Goal: Task Accomplishment & Management: Complete application form

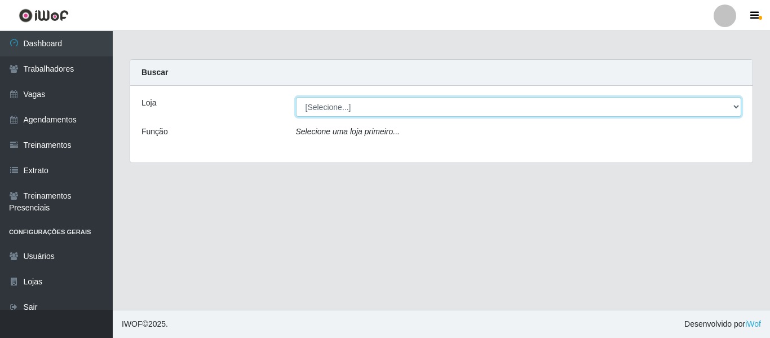
click at [388, 103] on select "[Selecione...] Edilicya Supermercado" at bounding box center [519, 107] width 446 height 20
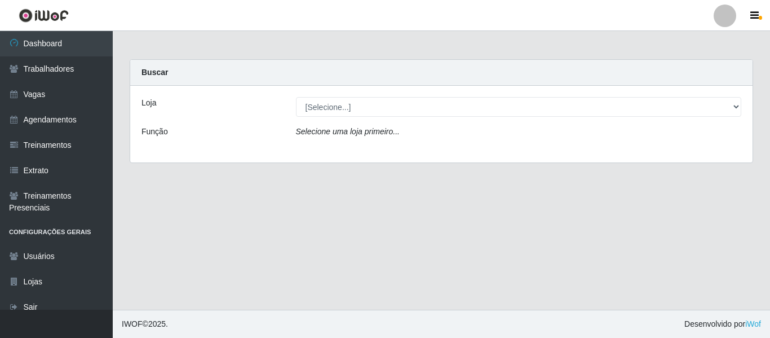
drag, startPoint x: 417, startPoint y: 82, endPoint x: 486, endPoint y: 75, distance: 69.1
click at [417, 82] on div "Buscar" at bounding box center [441, 73] width 622 height 26
click at [723, 21] on div at bounding box center [724, 16] width 23 height 23
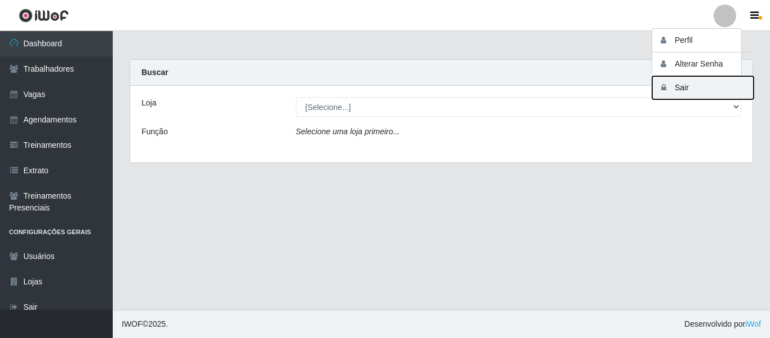
click at [701, 87] on button "Sair" at bounding box center [702, 87] width 101 height 23
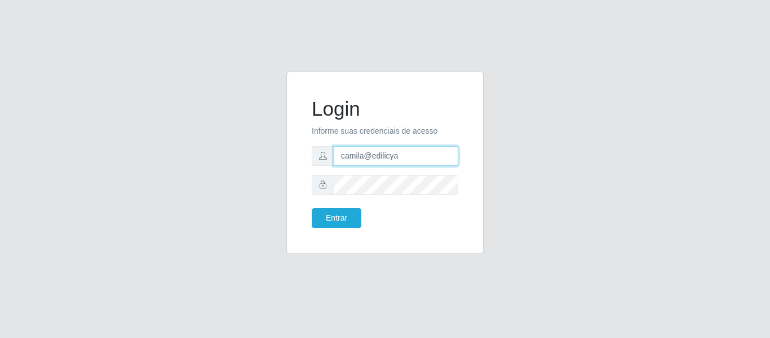
drag, startPoint x: 411, startPoint y: 153, endPoint x: 307, endPoint y: 153, distance: 104.3
click at [307, 153] on div "Login Informe suas credenciais de acesso camila@edilicya Entrar" at bounding box center [384, 162] width 169 height 153
type input "c"
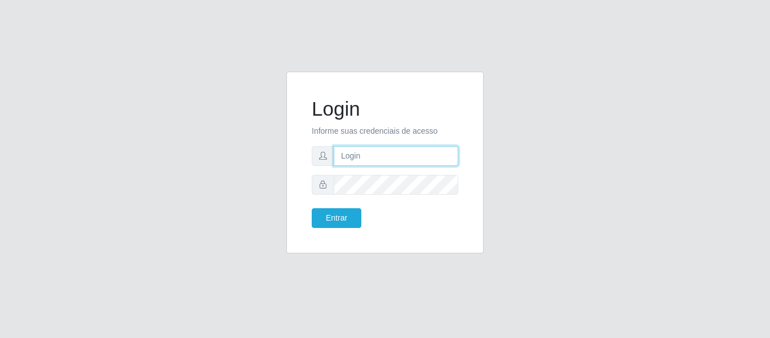
paste input "camilagalioto@iwof"
type input "camilagalioto@iwof"
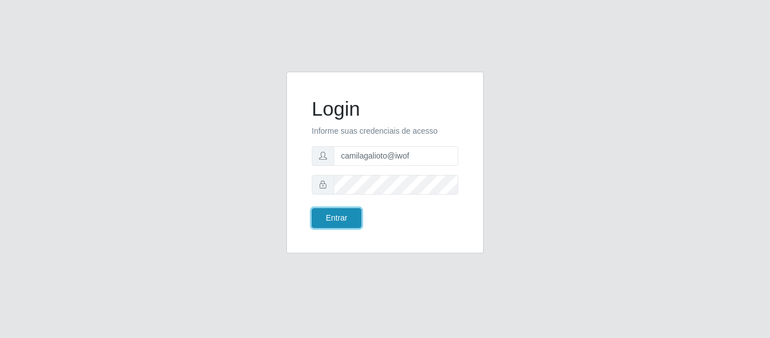
click at [352, 219] on button "Entrar" at bounding box center [337, 218] width 50 height 20
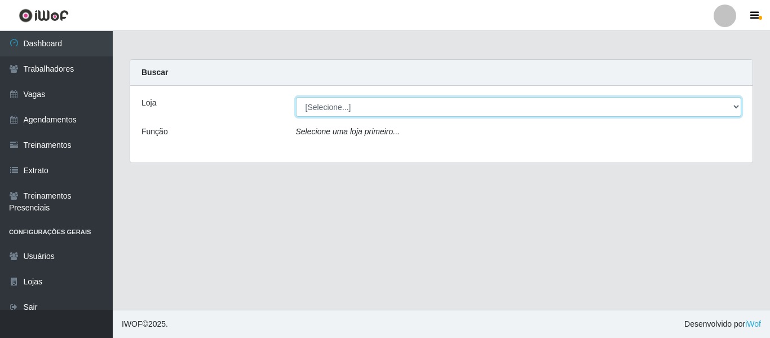
click at [373, 114] on select "[Selecione...] Casa Galiotto Restaurante" at bounding box center [519, 107] width 446 height 20
select select "279"
click at [296, 97] on select "[Selecione...] Casa Galiotto Restaurante" at bounding box center [519, 107] width 446 height 20
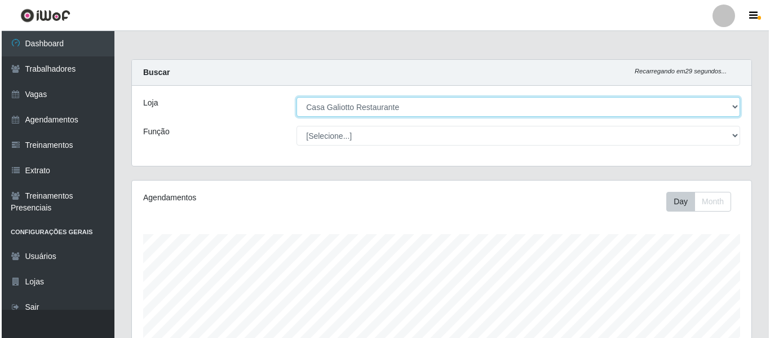
scroll to position [234, 619]
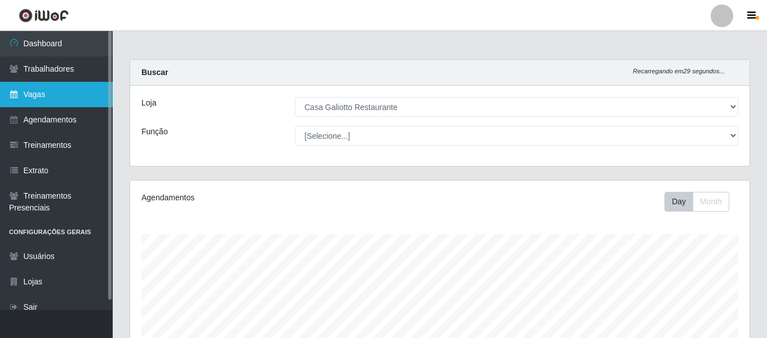
click at [61, 96] on link "Vagas" at bounding box center [56, 94] width 113 height 25
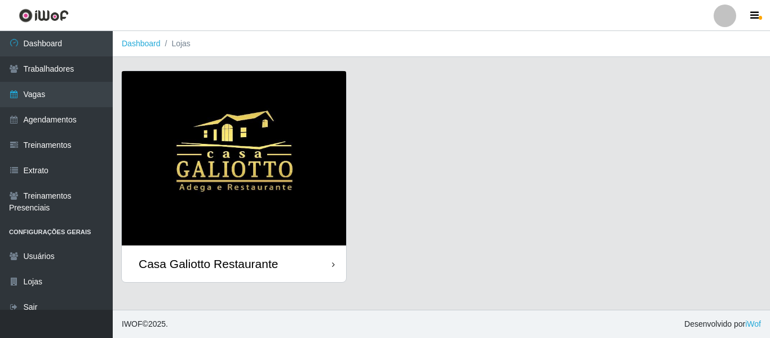
click at [245, 106] on img at bounding box center [234, 158] width 224 height 174
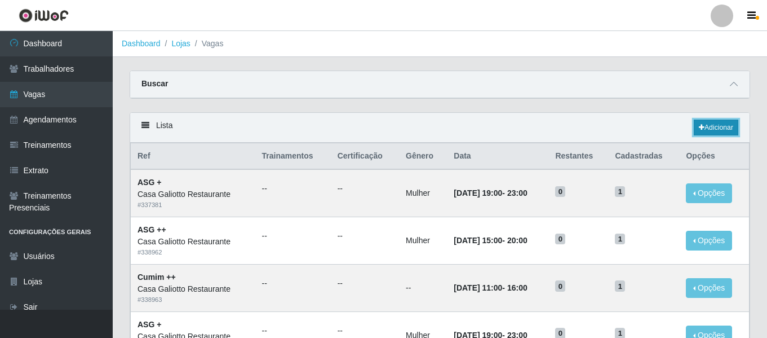
click at [722, 129] on link "Adicionar" at bounding box center [716, 127] width 45 height 16
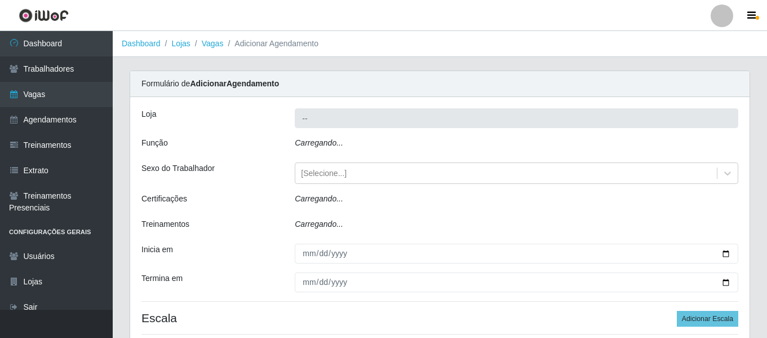
type input "Casa Galiotto Restaurante"
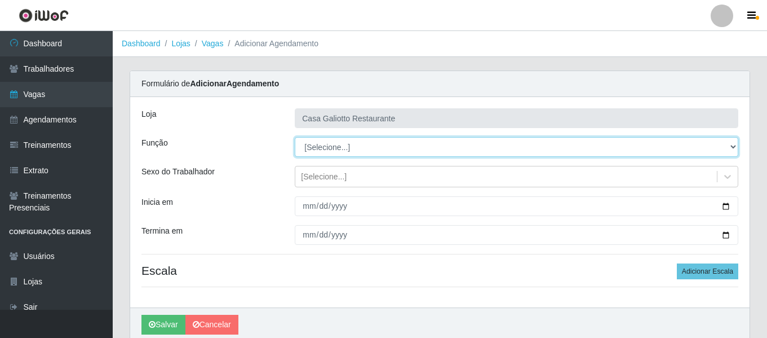
click at [357, 140] on select "[Selecione...] ASG ASG + ASG ++ Auxiliar de Cozinha Auxiliar de Cozinha + Auxil…" at bounding box center [517, 147] width 444 height 20
select select "16"
click at [295, 137] on select "[Selecione...] ASG ASG + ASG ++ Auxiliar de Cozinha Auxiliar de Cozinha + Auxil…" at bounding box center [517, 147] width 444 height 20
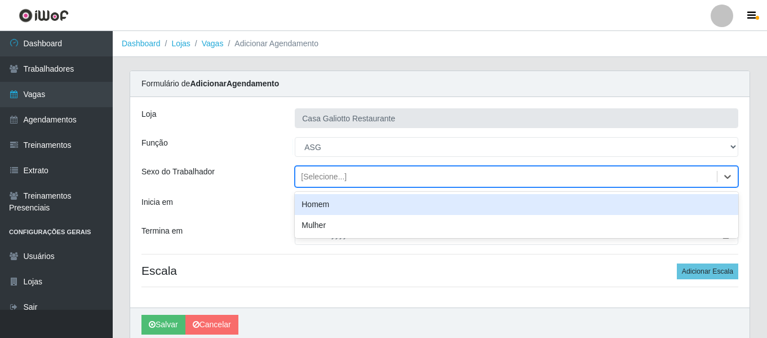
click at [318, 180] on div "[Selecione...]" at bounding box center [324, 177] width 46 height 12
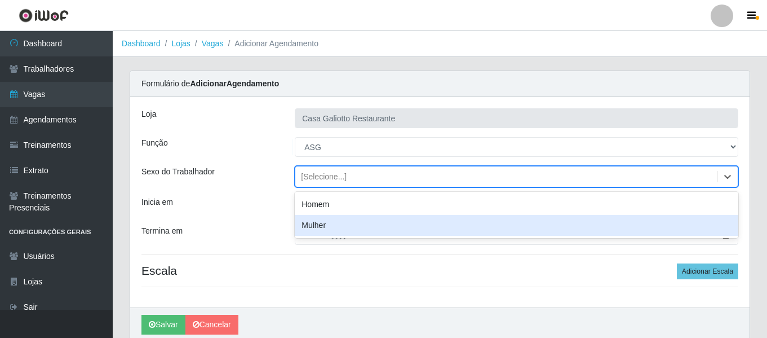
click at [325, 232] on div "Mulher" at bounding box center [517, 225] width 444 height 21
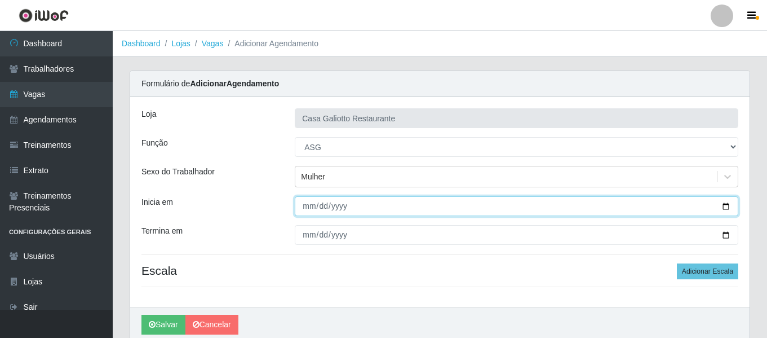
click at [313, 203] on input "Inicia em" at bounding box center [517, 206] width 444 height 20
type input "2025-09-02"
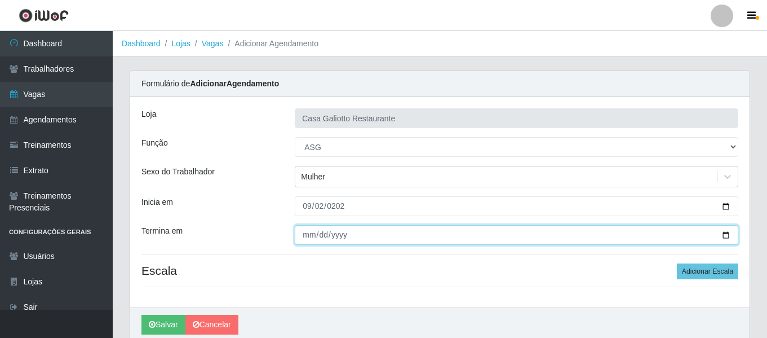
click at [304, 241] on input "Termina em" at bounding box center [517, 235] width 444 height 20
type input "2025-09-30"
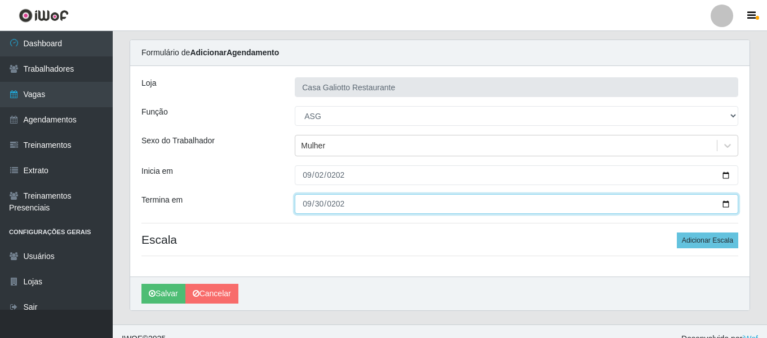
scroll to position [46, 0]
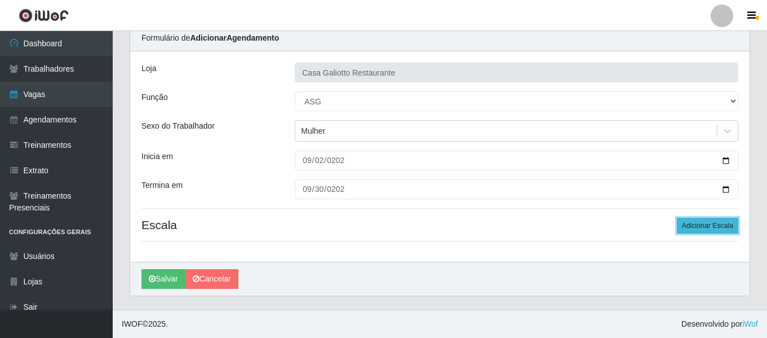
click at [690, 225] on button "Adicionar Escala" at bounding box center [707, 226] width 61 height 16
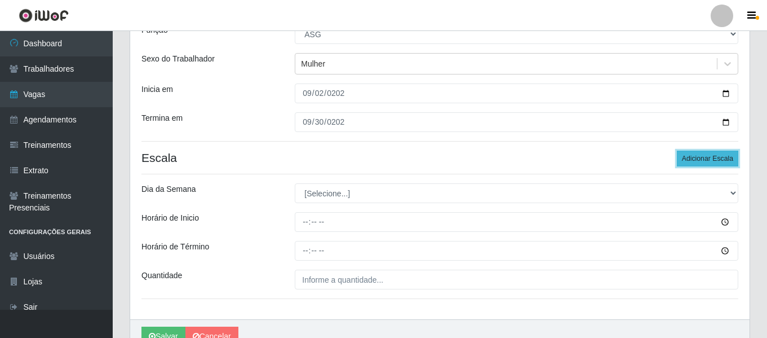
scroll to position [170, 0]
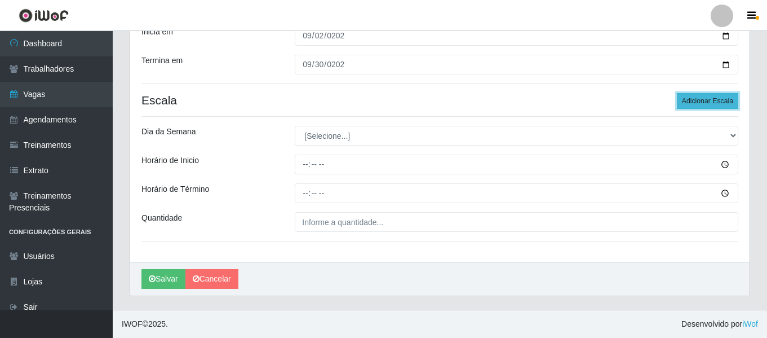
click at [710, 104] on button "Adicionar Escala" at bounding box center [707, 101] width 61 height 16
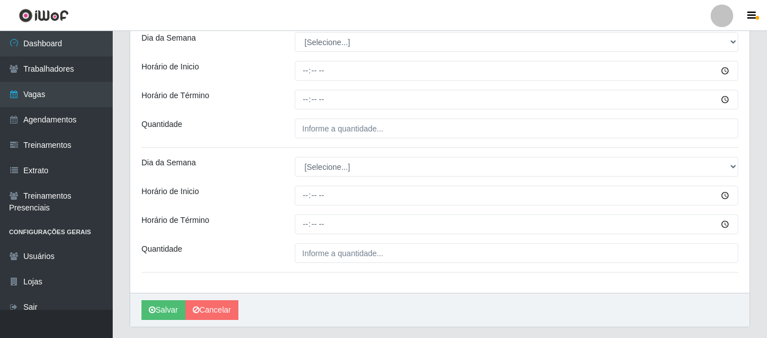
scroll to position [182, 0]
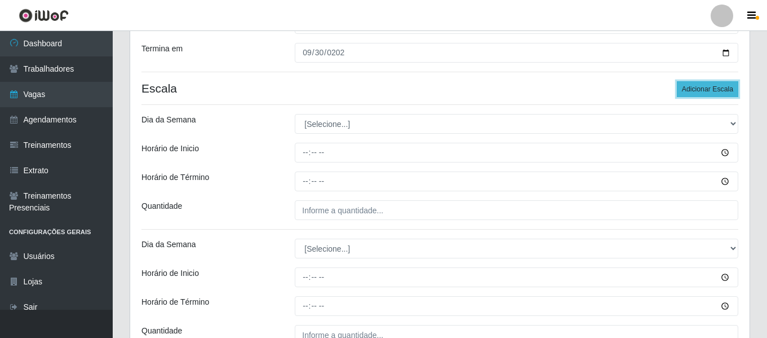
click at [713, 91] on button "Adicionar Escala" at bounding box center [707, 89] width 61 height 16
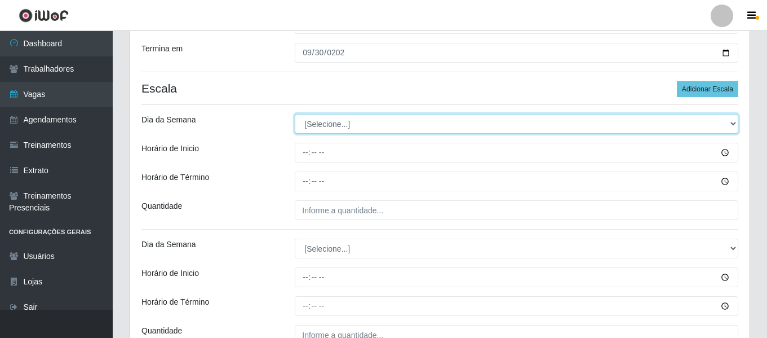
click at [356, 125] on select "[Selecione...] Segunda Terça Quarta Quinta Sexta Sábado Domingo" at bounding box center [517, 124] width 444 height 20
select select "2"
click at [295, 114] on select "[Selecione...] Segunda Terça Quarta Quinta Sexta Sábado Domingo" at bounding box center [517, 124] width 444 height 20
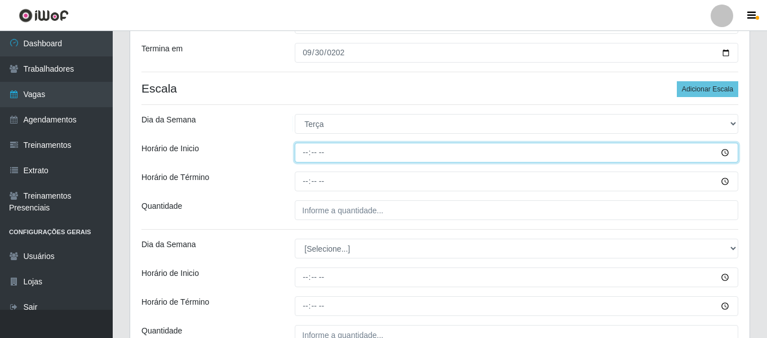
click at [307, 153] on input "Horário de Inicio" at bounding box center [517, 153] width 444 height 20
type input "19:00"
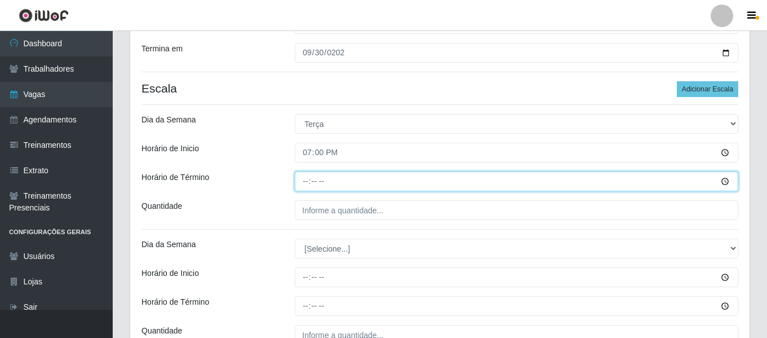
click at [308, 181] on input "Horário de Término" at bounding box center [517, 181] width 444 height 20
type input "23:00"
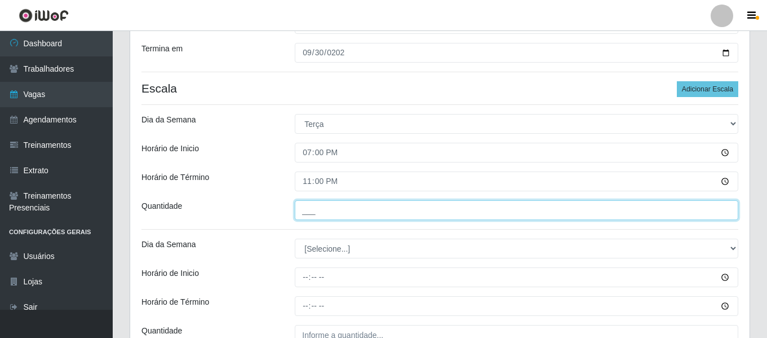
click at [348, 205] on input "___" at bounding box center [517, 210] width 444 height 20
type input "1__"
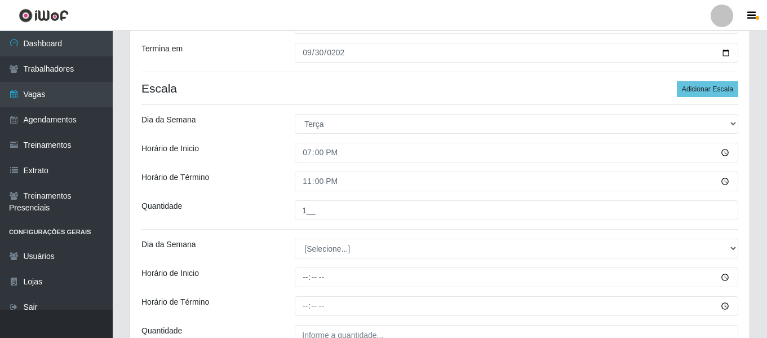
click at [271, 246] on div "Dia da Semana" at bounding box center [209, 248] width 153 height 20
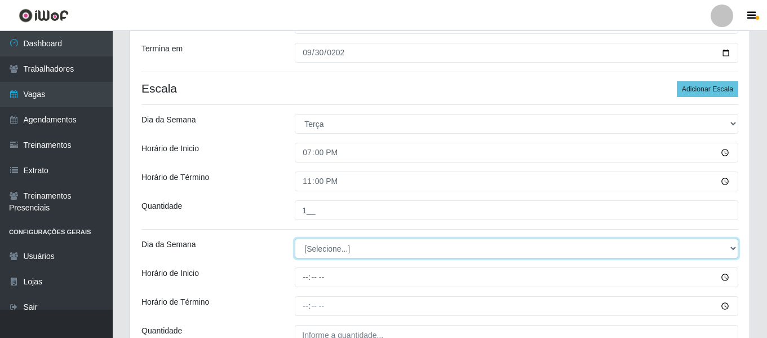
click at [350, 246] on select "[Selecione...] Segunda Terça Quarta Quinta Sexta Sábado Domingo" at bounding box center [517, 248] width 444 height 20
select select "3"
click at [295, 238] on select "[Selecione...] Segunda Terça Quarta Quinta Sexta Sábado Domingo" at bounding box center [517, 248] width 444 height 20
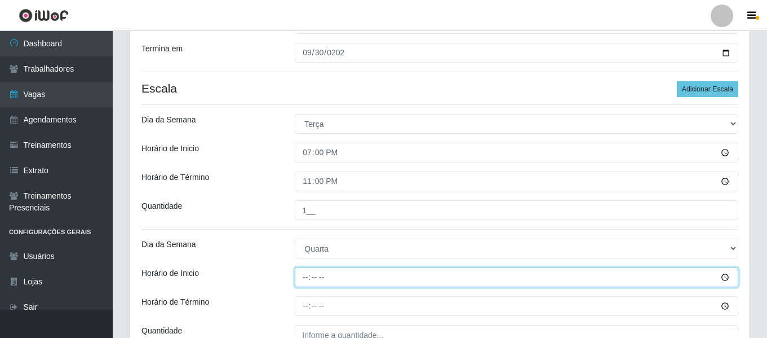
click at [299, 278] on input "Horário de Inicio" at bounding box center [517, 277] width 444 height 20
type input "19:00"
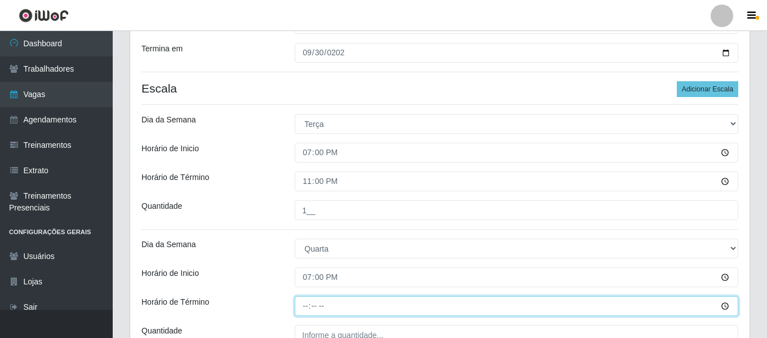
click at [302, 306] on input "Horário de Término" at bounding box center [517, 306] width 444 height 20
type input "23:00"
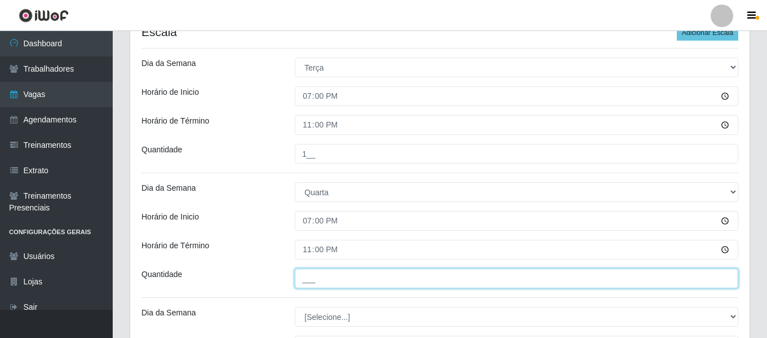
click at [334, 268] on input "___" at bounding box center [517, 278] width 444 height 20
type input "1__"
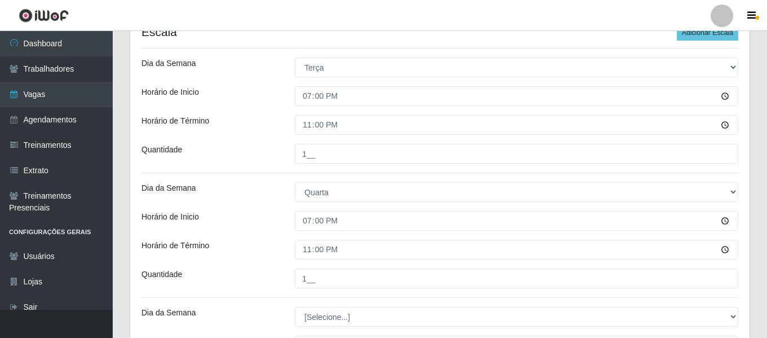
click at [289, 234] on div "Loja Casa Galiotto Restaurante Função [Selecione...] ASG ASG + ASG ++ Auxiliar …" at bounding box center [439, 213] width 619 height 708
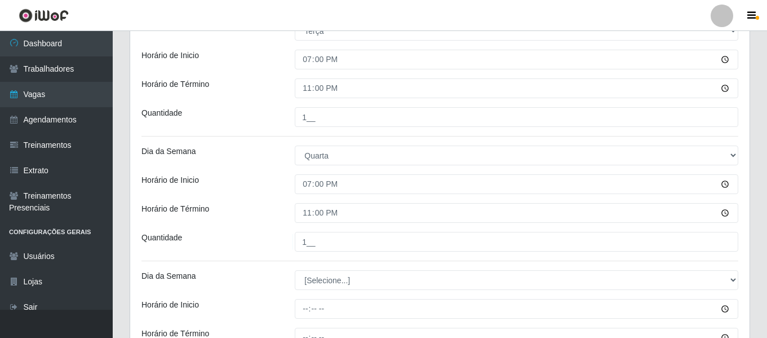
scroll to position [295, 0]
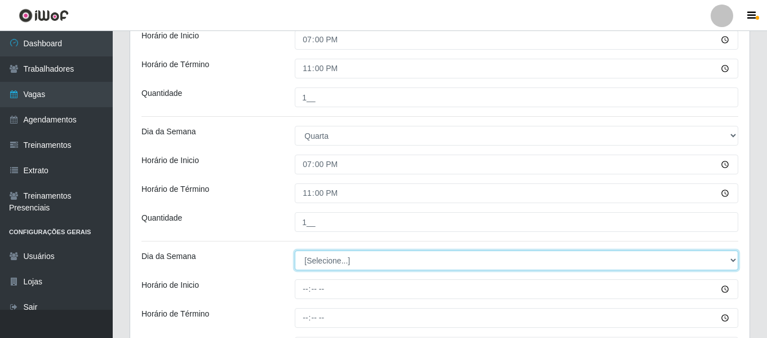
click at [325, 262] on select "[Selecione...] Segunda Terça Quarta Quinta Sexta Sábado Domingo" at bounding box center [517, 260] width 444 height 20
select select "4"
click at [295, 250] on select "[Selecione...] Segunda Terça Quarta Quinta Sexta Sábado Domingo" at bounding box center [517, 260] width 444 height 20
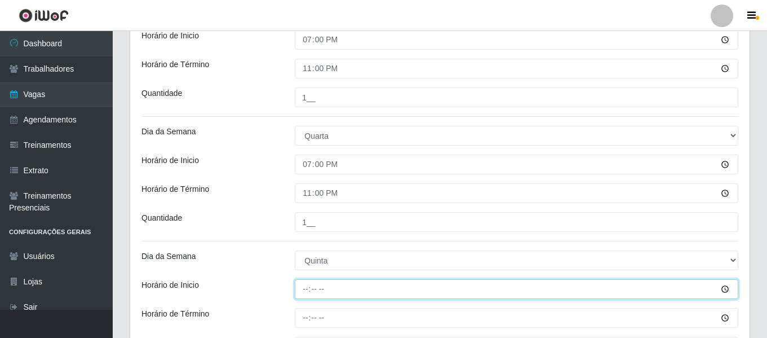
click at [303, 294] on input "Horário de Inicio" at bounding box center [517, 289] width 444 height 20
type input "13:00"
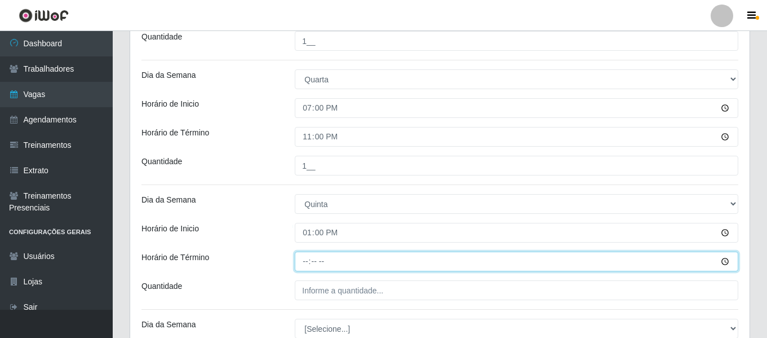
click at [304, 262] on input "Horário de Término" at bounding box center [517, 261] width 444 height 20
type input "19:00"
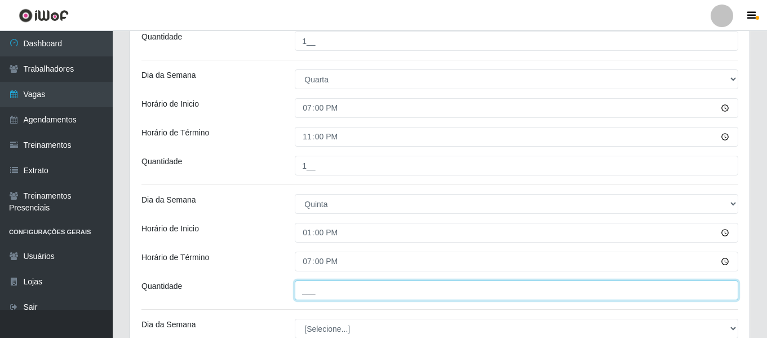
click at [345, 297] on input "___" at bounding box center [517, 290] width 444 height 20
type input "1__"
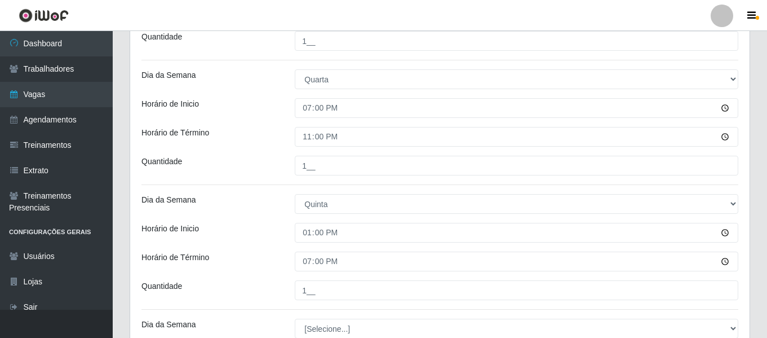
click at [263, 263] on div "Horário de Término" at bounding box center [209, 261] width 153 height 20
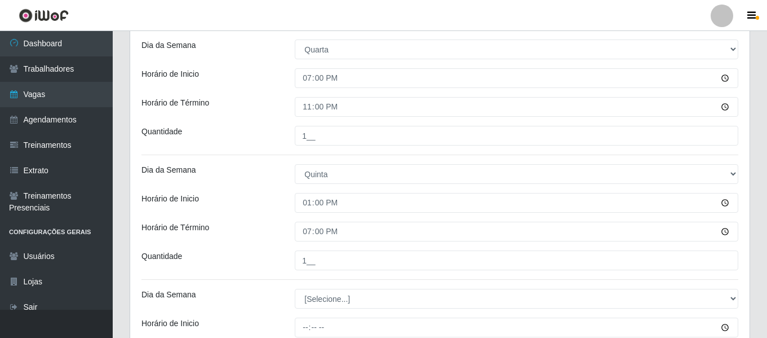
scroll to position [407, 0]
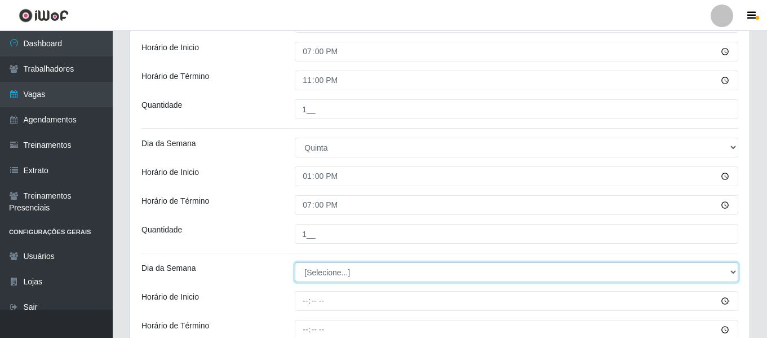
click at [333, 277] on select "[Selecione...] Segunda Terça Quarta Quinta Sexta Sábado Domingo" at bounding box center [517, 272] width 444 height 20
select select "5"
click at [295, 262] on select "[Selecione...] Segunda Terça Quarta Quinta Sexta Sábado Domingo" at bounding box center [517, 272] width 444 height 20
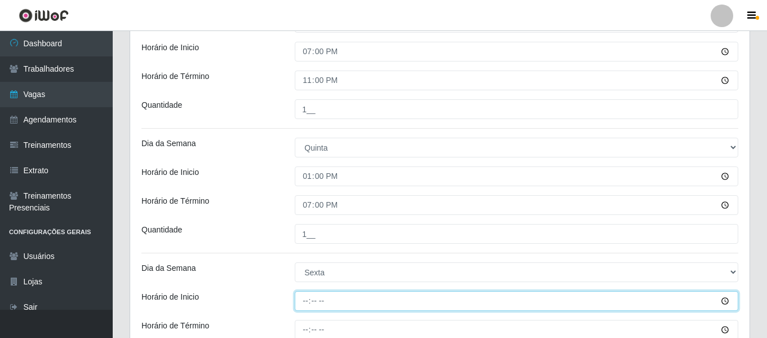
click at [307, 296] on input "Horário de Inicio" at bounding box center [517, 301] width 444 height 20
type input "19:00"
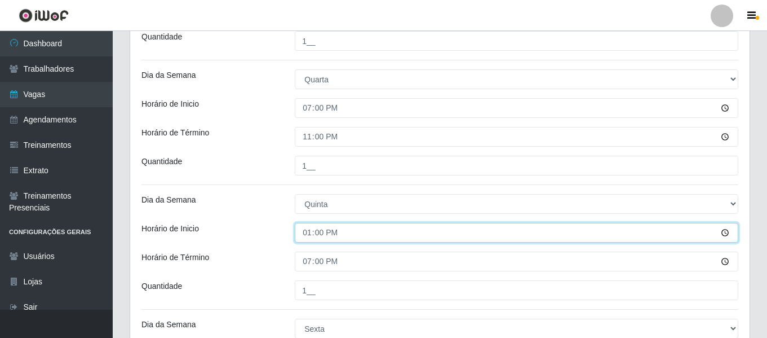
click at [307, 234] on input "13:00" at bounding box center [517, 233] width 444 height 20
type input "19:00"
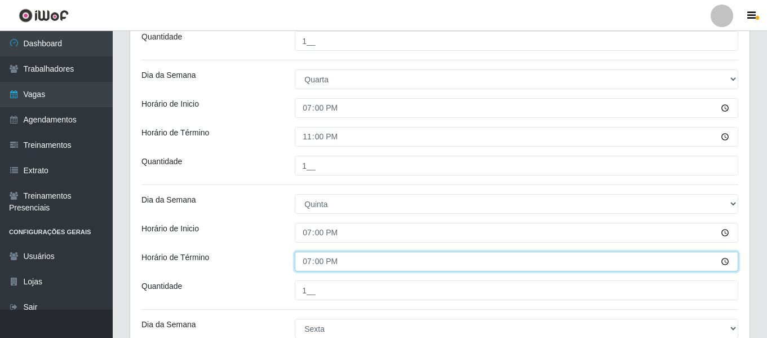
click at [305, 264] on input "19:00" at bounding box center [517, 261] width 444 height 20
type input "23:00"
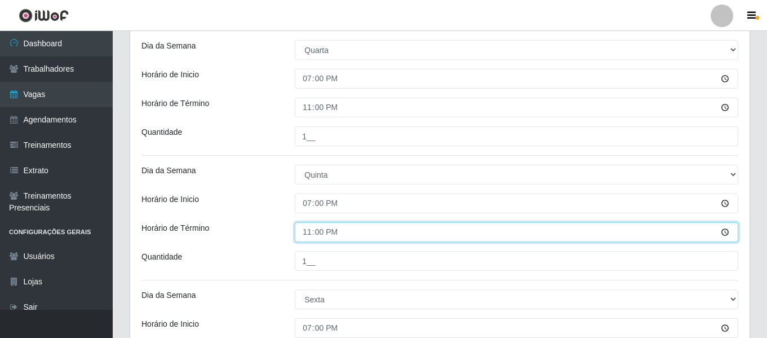
scroll to position [407, 0]
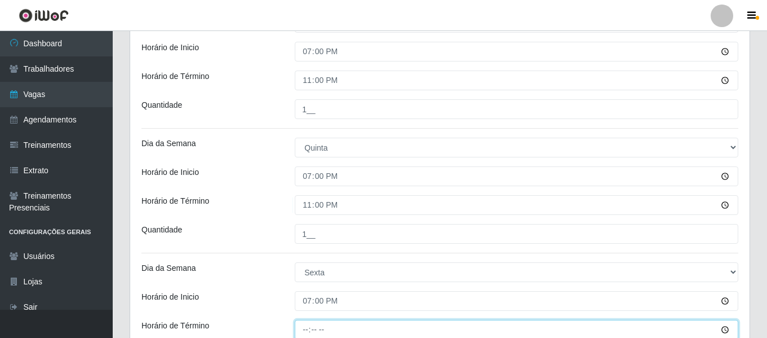
click at [306, 323] on input "Horário de Término" at bounding box center [517, 330] width 444 height 20
type input "23:00"
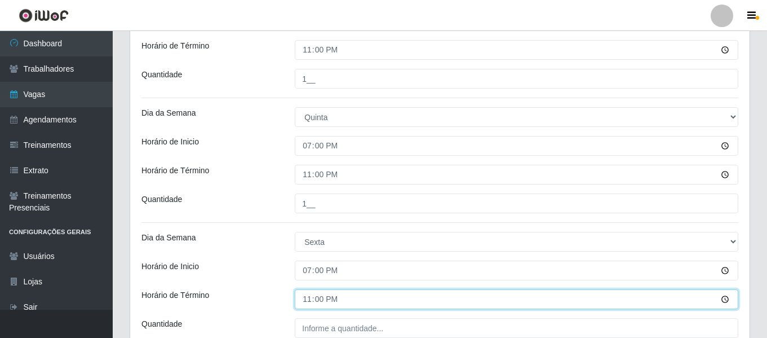
scroll to position [464, 0]
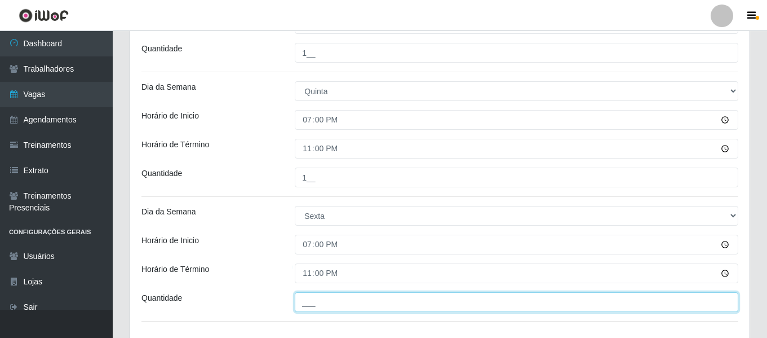
click at [316, 293] on input "___" at bounding box center [517, 302] width 444 height 20
type input "1__"
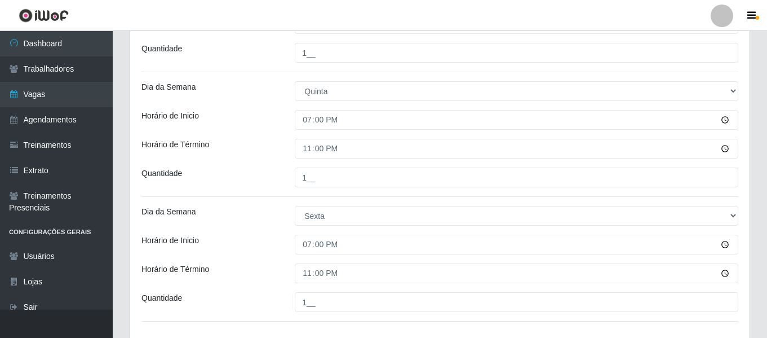
click at [259, 184] on div "Quantidade" at bounding box center [209, 177] width 153 height 20
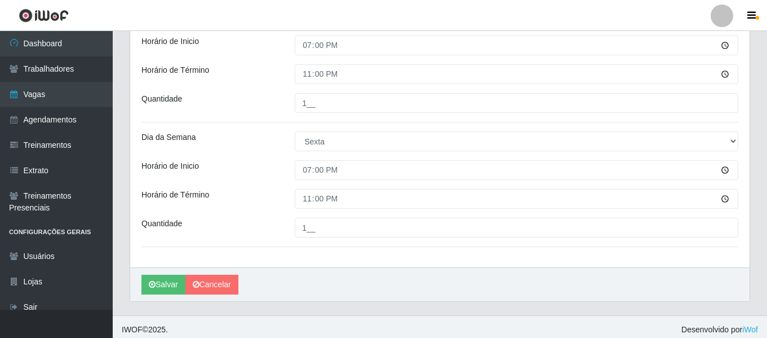
scroll to position [544, 0]
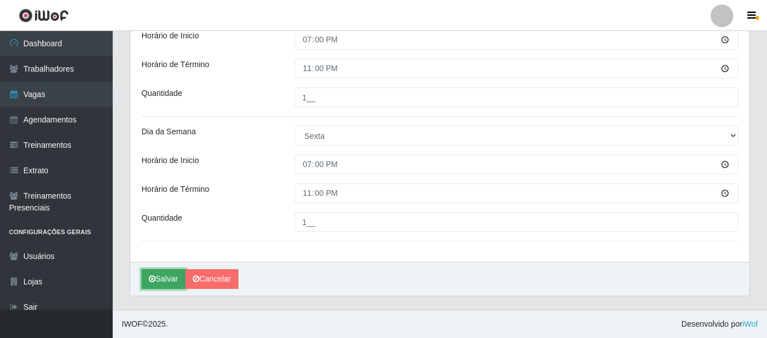
click at [161, 278] on button "Salvar" at bounding box center [163, 279] width 44 height 20
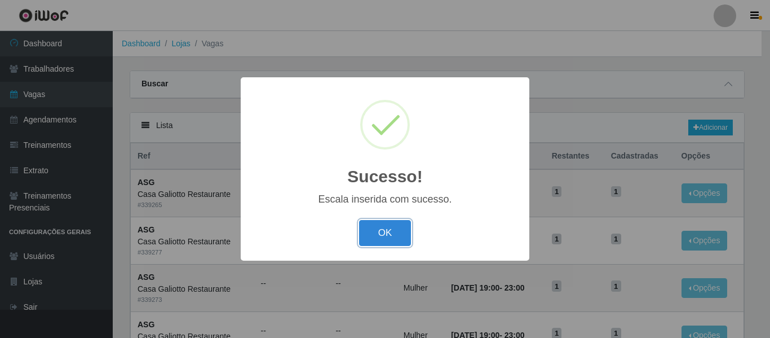
drag, startPoint x: 395, startPoint y: 224, endPoint x: 409, endPoint y: 218, distance: 15.4
click at [396, 224] on button "OK" at bounding box center [385, 233] width 52 height 26
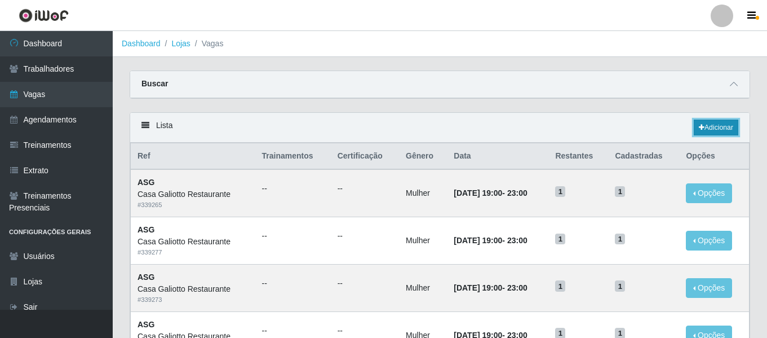
click at [723, 125] on link "Adicionar" at bounding box center [716, 127] width 45 height 16
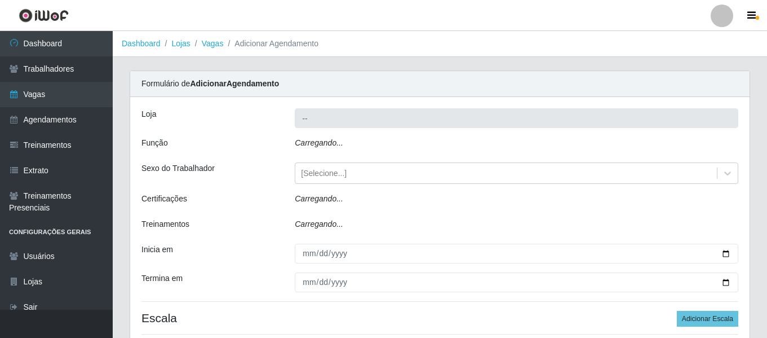
type input "Casa Galiotto Restaurante"
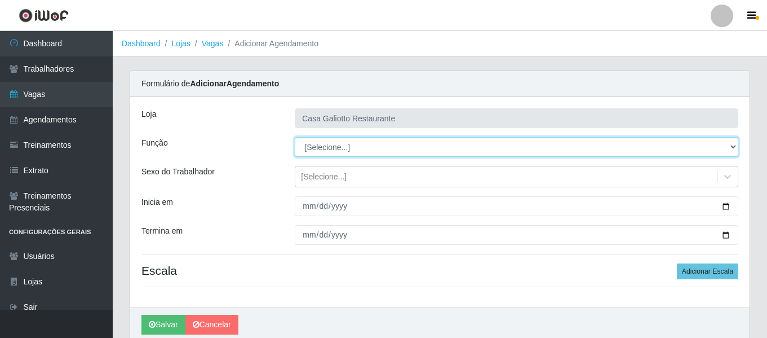
click at [335, 141] on select "[Selecione...] ASG ASG + ASG ++ Auxiliar de Cozinha Auxiliar de Cozinha + Auxil…" at bounding box center [517, 147] width 444 height 20
select select "79"
click at [295, 137] on select "[Selecione...] ASG ASG + ASG ++ Auxiliar de Cozinha Auxiliar de Cozinha + Auxil…" at bounding box center [517, 147] width 444 height 20
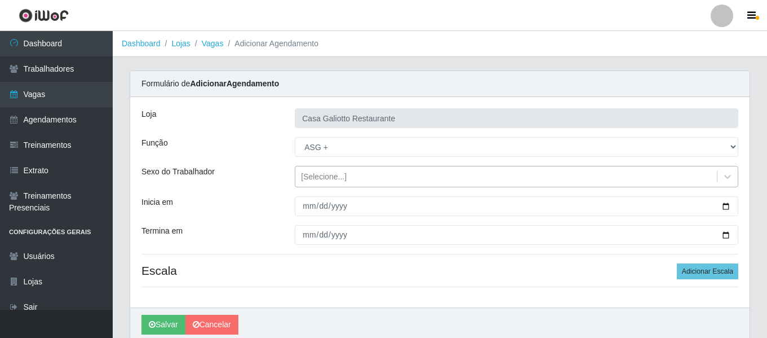
click at [334, 176] on div "[Selecione...]" at bounding box center [324, 177] width 46 height 12
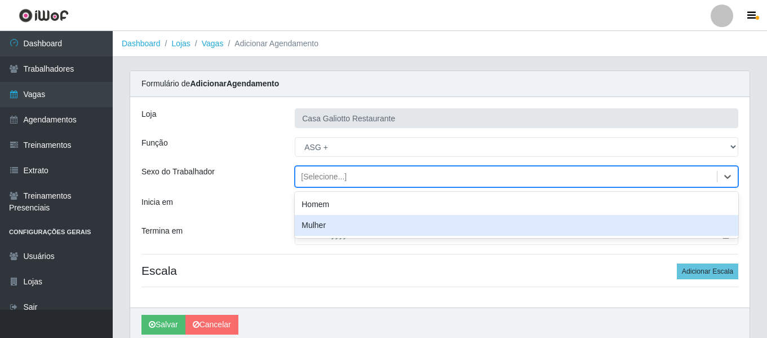
click at [334, 219] on div "Mulher" at bounding box center [517, 225] width 444 height 21
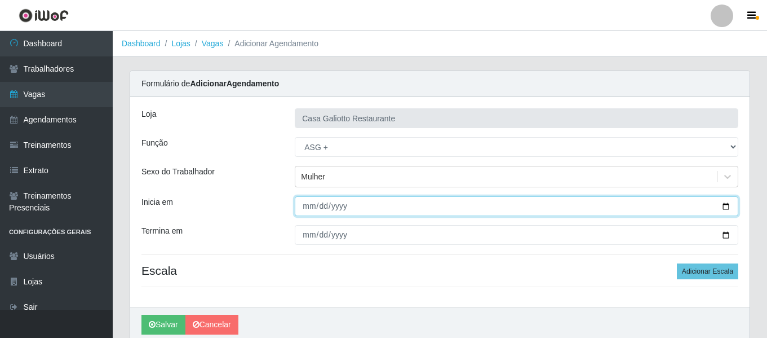
click at [311, 205] on input "Inicia em" at bounding box center [517, 206] width 444 height 20
type input "2025-09-06"
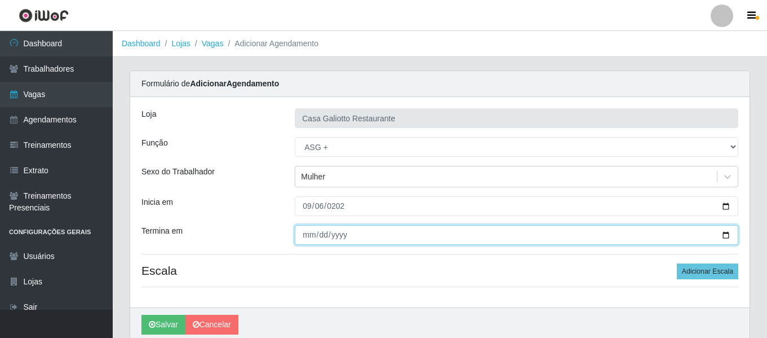
click at [311, 239] on input "Termina em" at bounding box center [517, 235] width 444 height 20
type input "2025-09-27"
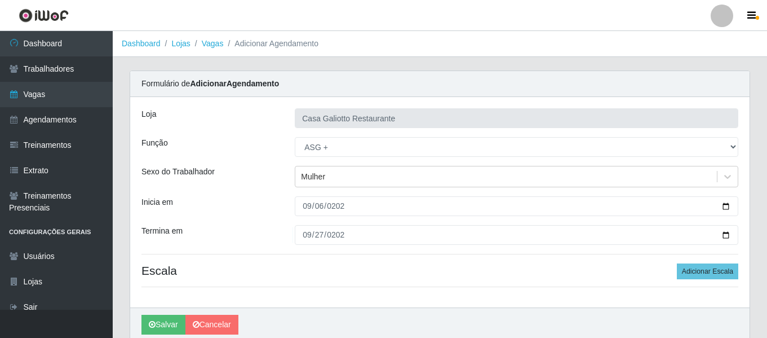
click at [356, 267] on h4 "Escala Adicionar Escala" at bounding box center [439, 270] width 597 height 14
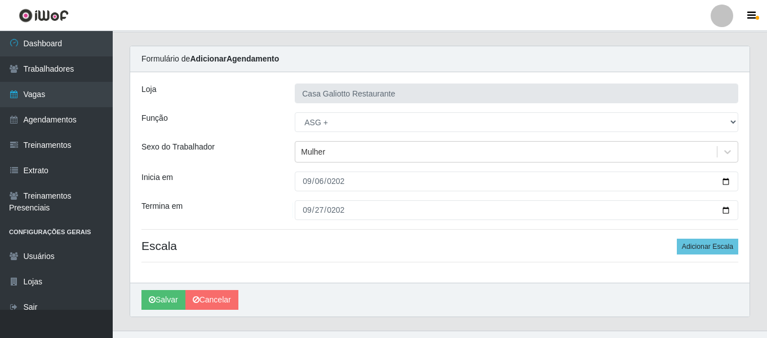
scroll to position [46, 0]
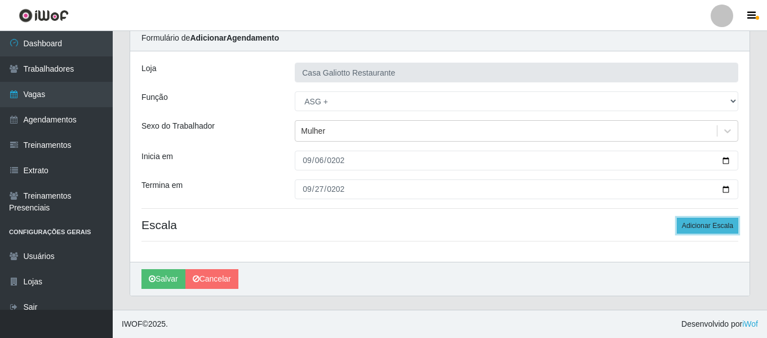
click at [694, 225] on button "Adicionar Escala" at bounding box center [707, 226] width 61 height 16
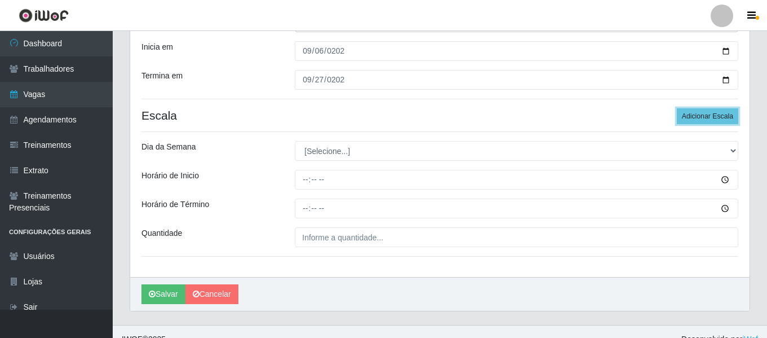
scroll to position [158, 0]
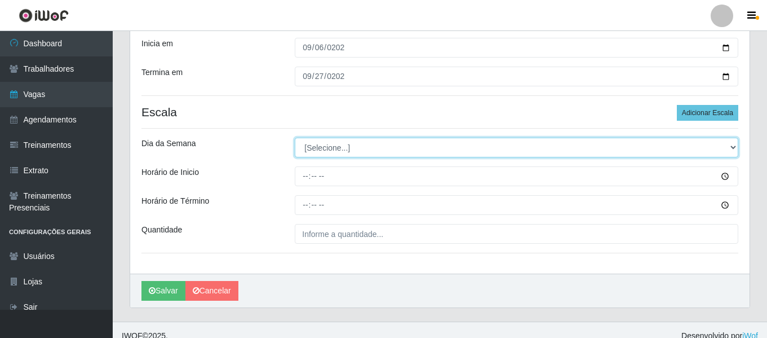
click at [358, 152] on select "[Selecione...] Segunda Terça Quarta Quinta Sexta Sábado Domingo" at bounding box center [517, 148] width 444 height 20
select select "6"
click at [295, 138] on select "[Selecione...] Segunda Terça Quarta Quinta Sexta Sábado Domingo" at bounding box center [517, 148] width 444 height 20
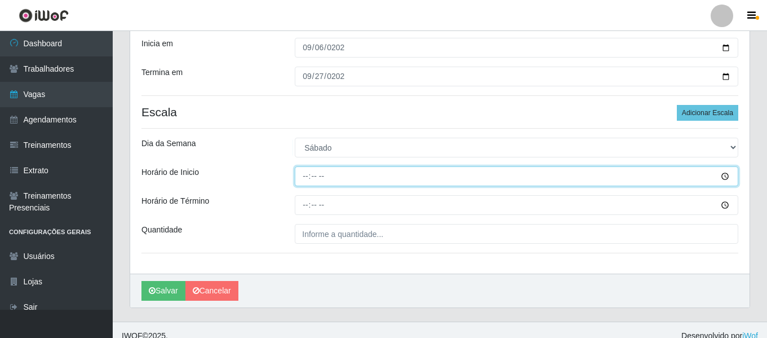
click at [306, 179] on input "Horário de Inicio" at bounding box center [517, 176] width 444 height 20
type input "19:00"
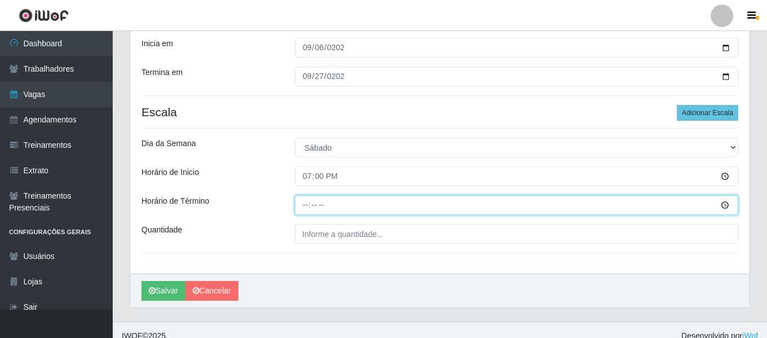
click at [304, 205] on input "Horário de Término" at bounding box center [517, 205] width 444 height 20
type input "22:30"
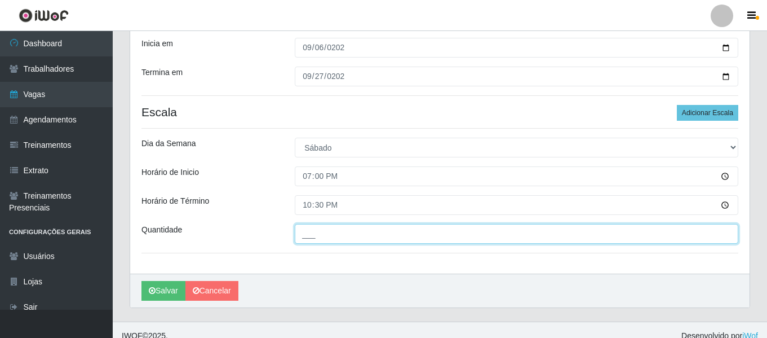
click at [378, 225] on input "___" at bounding box center [517, 234] width 444 height 20
type input "1__"
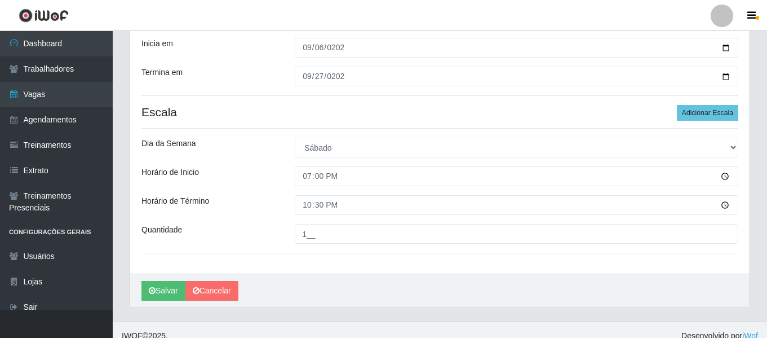
click at [242, 167] on div "Horário de Inicio" at bounding box center [209, 176] width 153 height 20
click at [173, 285] on button "Salvar" at bounding box center [163, 291] width 44 height 20
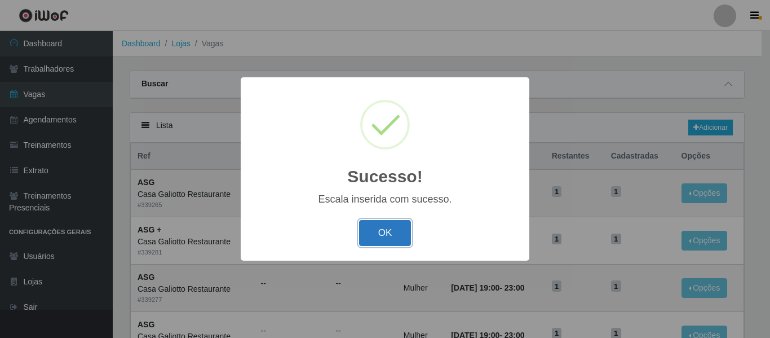
click at [396, 240] on button "OK" at bounding box center [385, 233] width 52 height 26
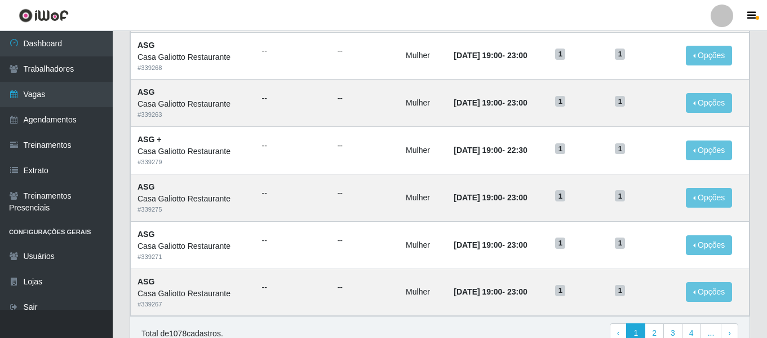
scroll to position [618, 0]
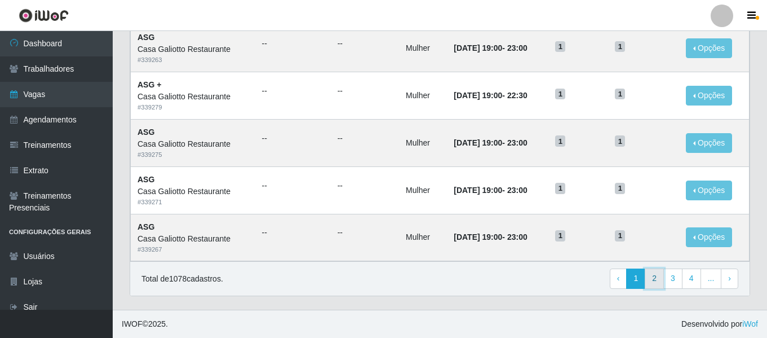
click at [657, 280] on link "2" at bounding box center [654, 278] width 19 height 20
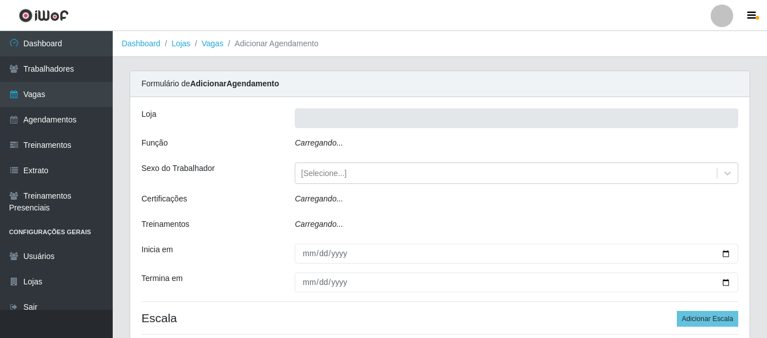
type input "Casa Galiotto Restaurante"
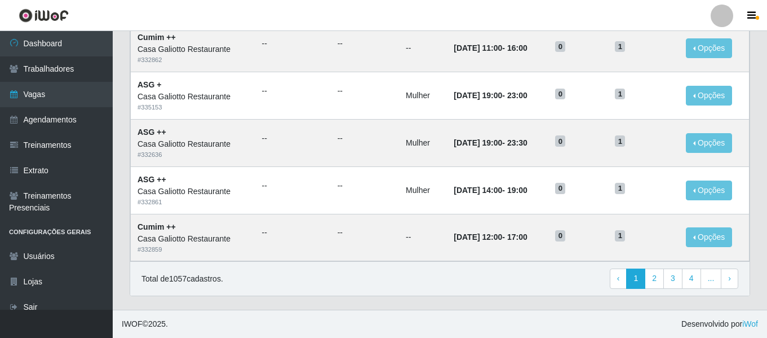
scroll to position [618, 0]
click at [664, 278] on link "2" at bounding box center [654, 278] width 19 height 20
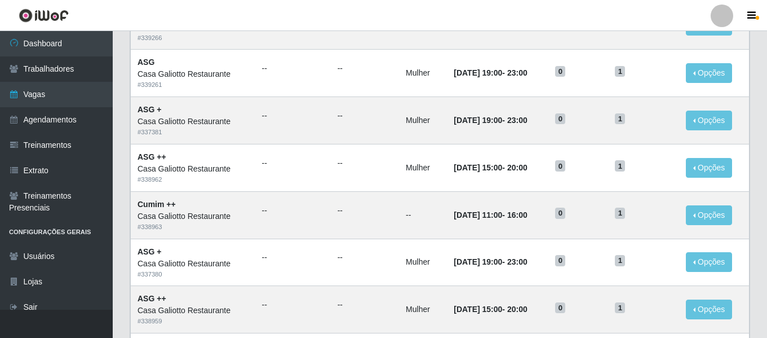
scroll to position [507, 0]
